Goal: Task Accomplishment & Management: Manage account settings

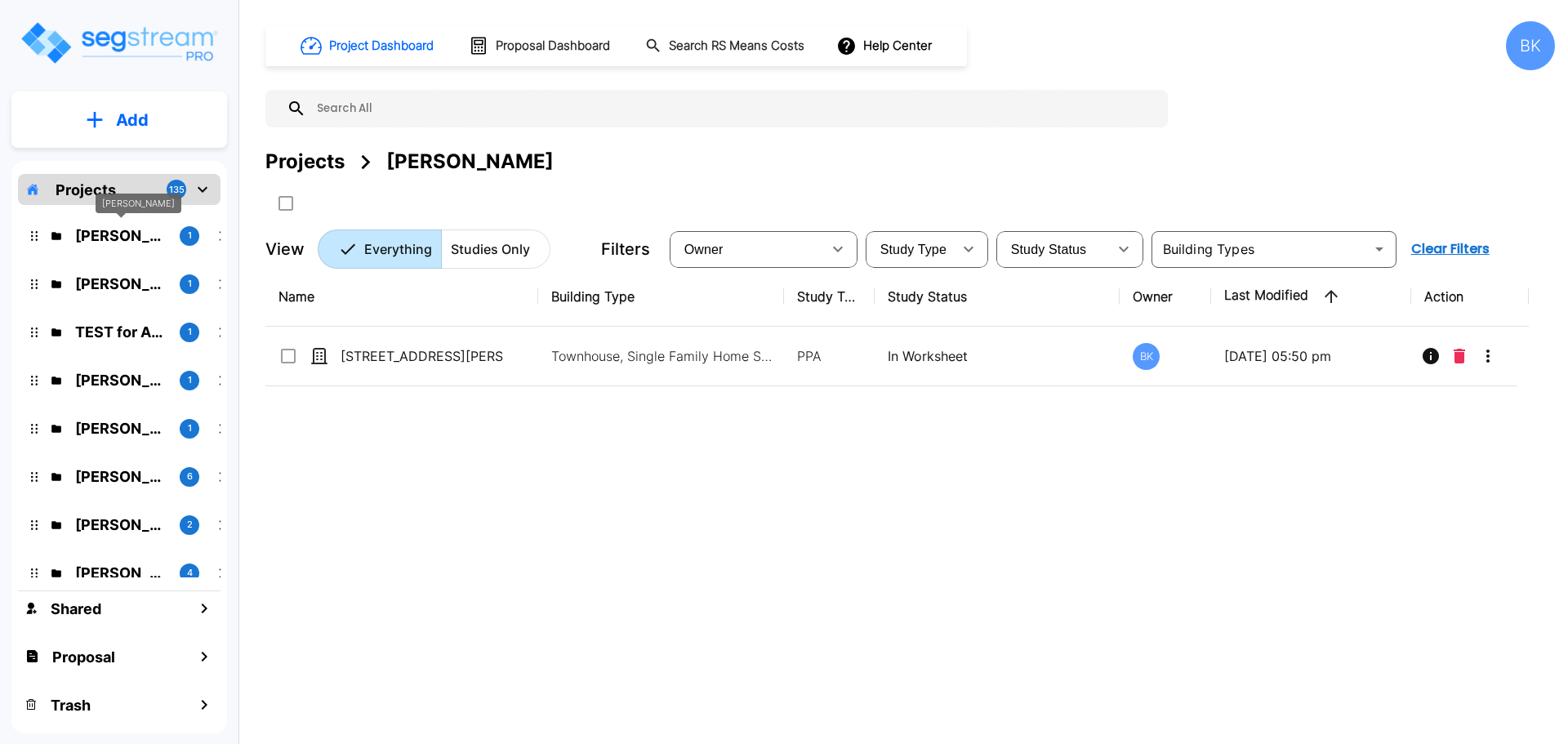
click at [97, 236] on p "[PERSON_NAME]" at bounding box center [120, 236] width 92 height 22
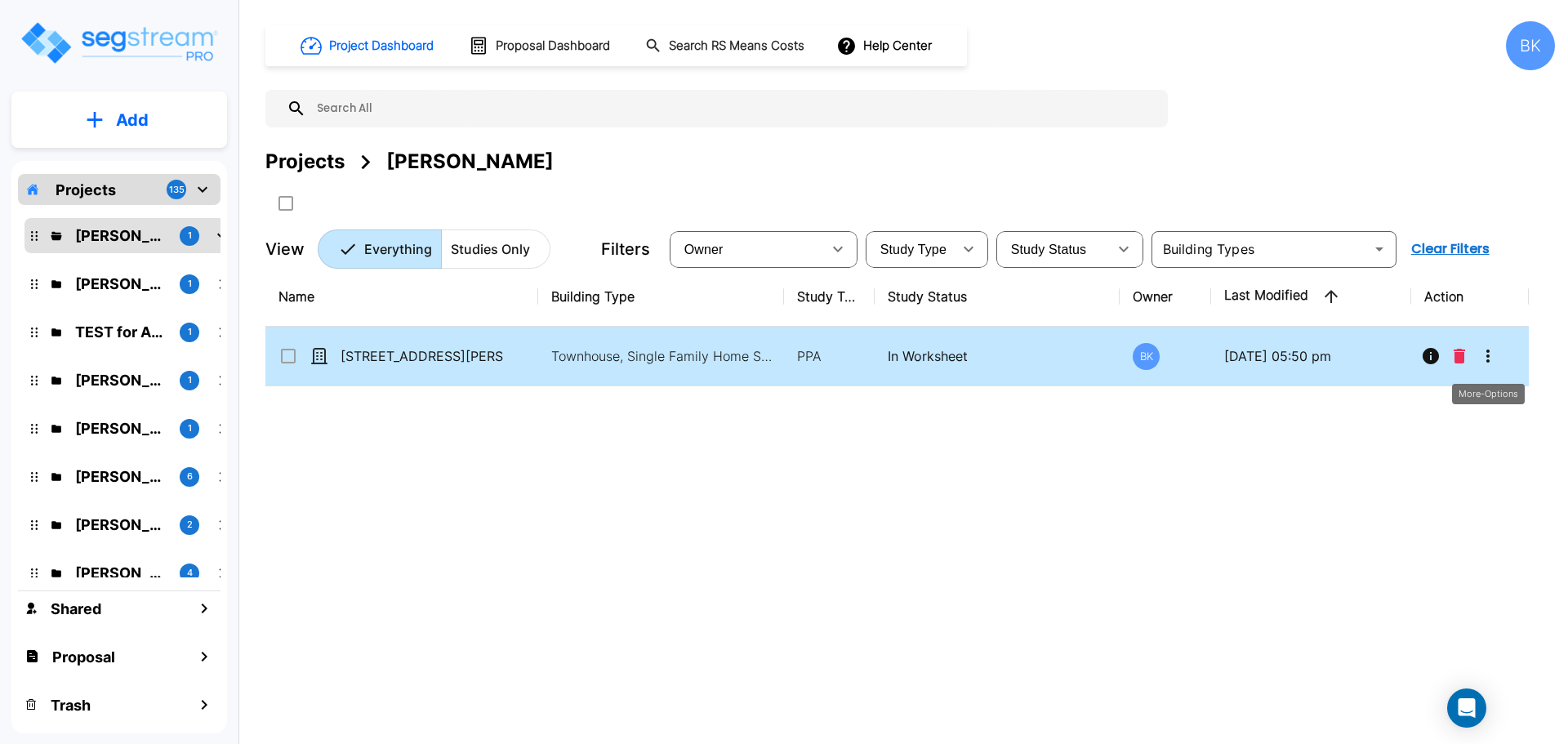
click at [1482, 355] on icon "More-Options" at bounding box center [1489, 356] width 20 height 20
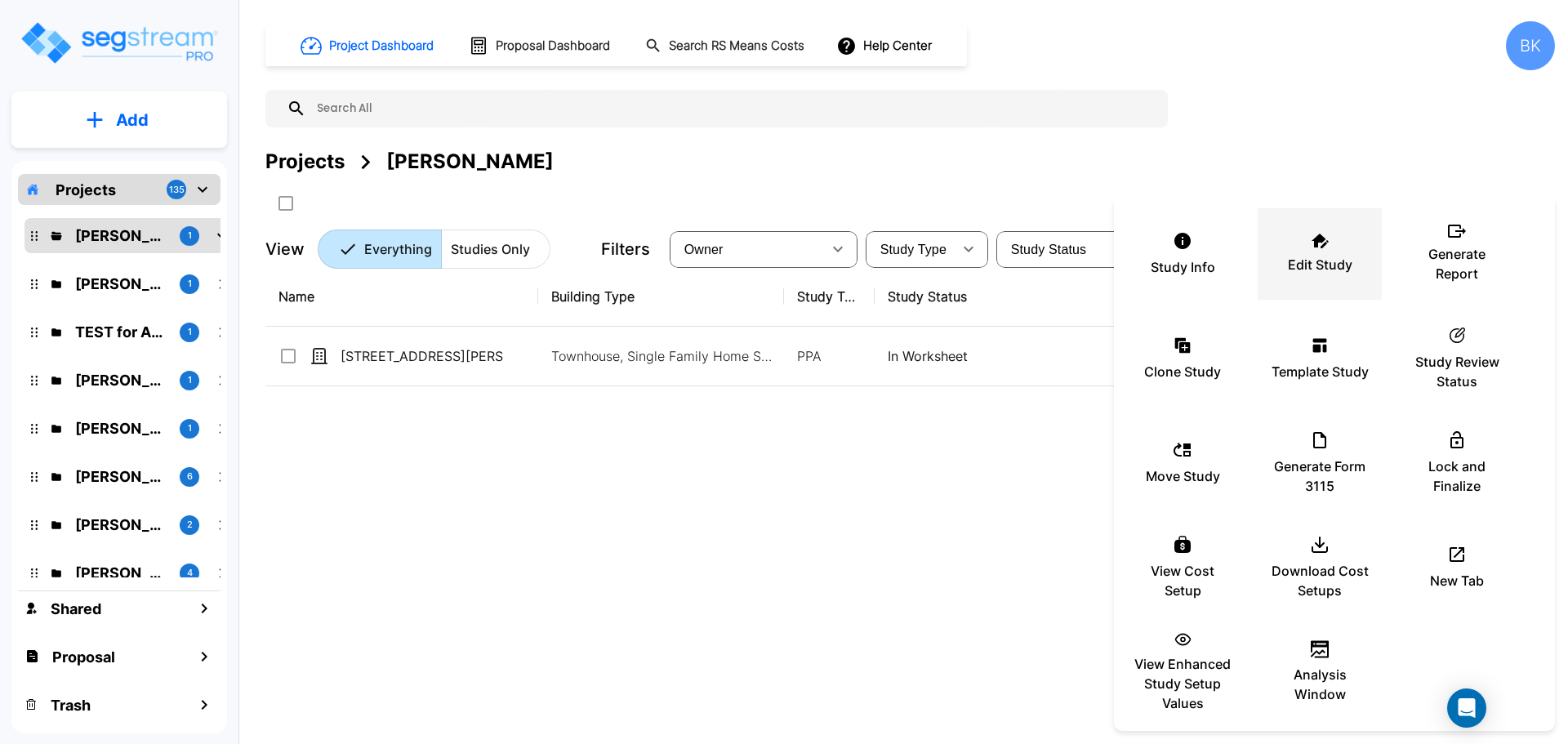
click at [1312, 236] on icon at bounding box center [1320, 241] width 17 height 14
drag, startPoint x: 951, startPoint y: 709, endPoint x: 1099, endPoint y: 724, distance: 148.8
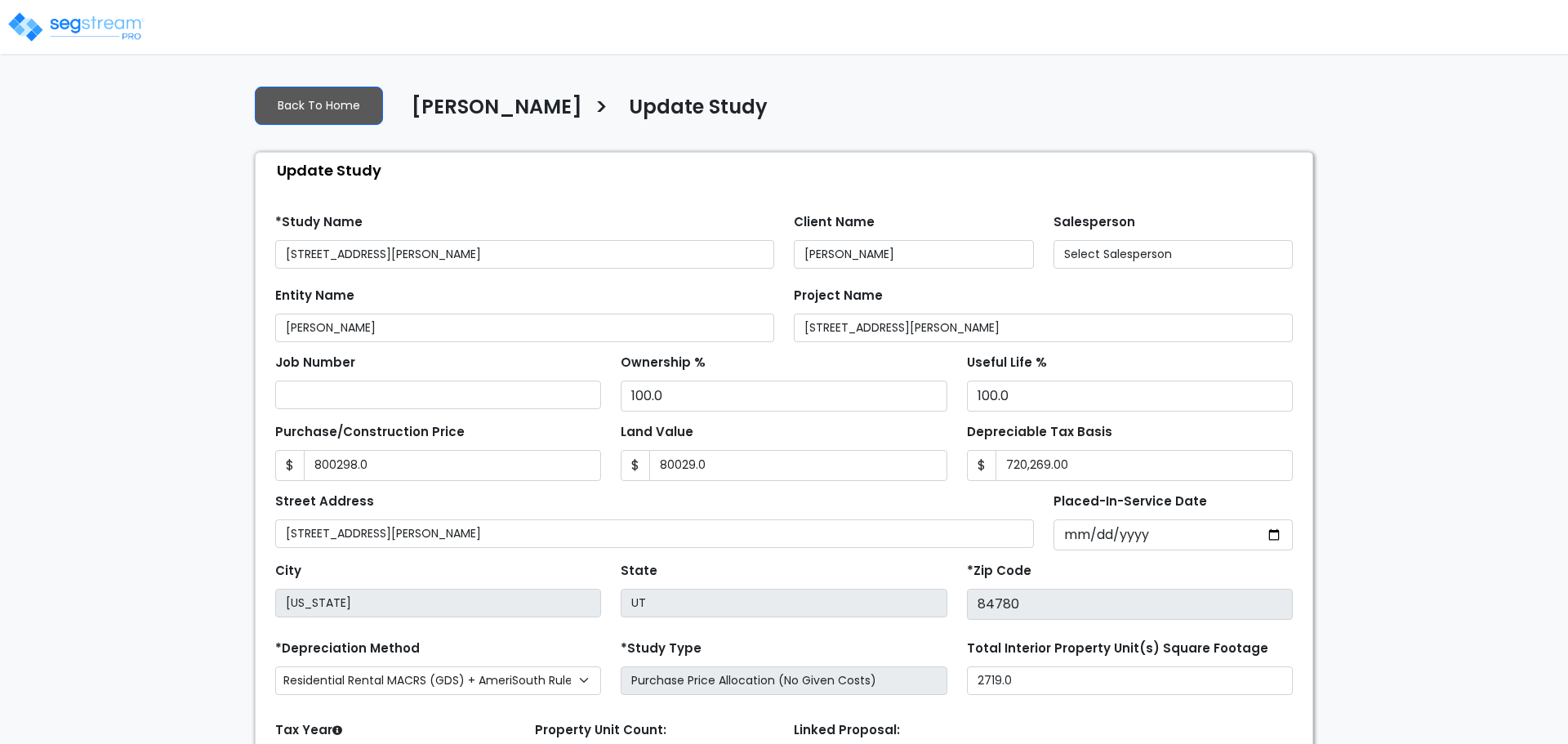
type input "800,298.0"
type input "80,029.0"
select select "2024"
